Goal: Task Accomplishment & Management: Manage account settings

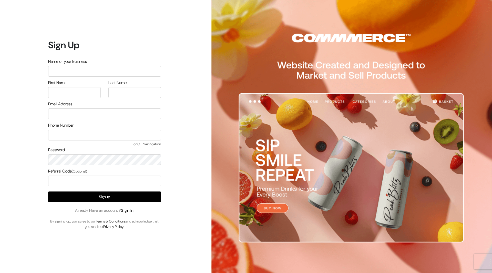
click at [130, 210] on link "Sign In" at bounding box center [127, 210] width 13 height 5
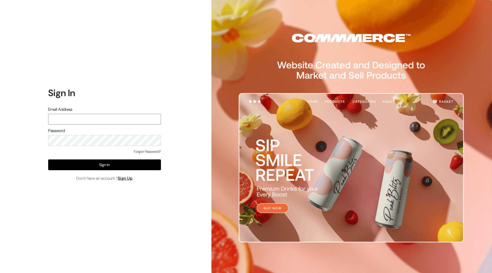
type input "mayank@commmerce.com"
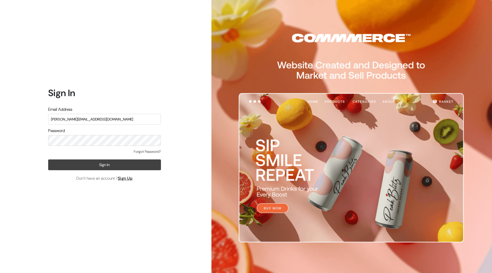
click at [137, 166] on button "Sign In" at bounding box center [104, 164] width 113 height 11
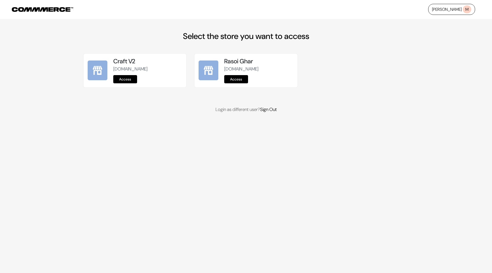
click at [127, 76] on link "Access" at bounding box center [125, 79] width 24 height 8
